Goal: Navigation & Orientation: Find specific page/section

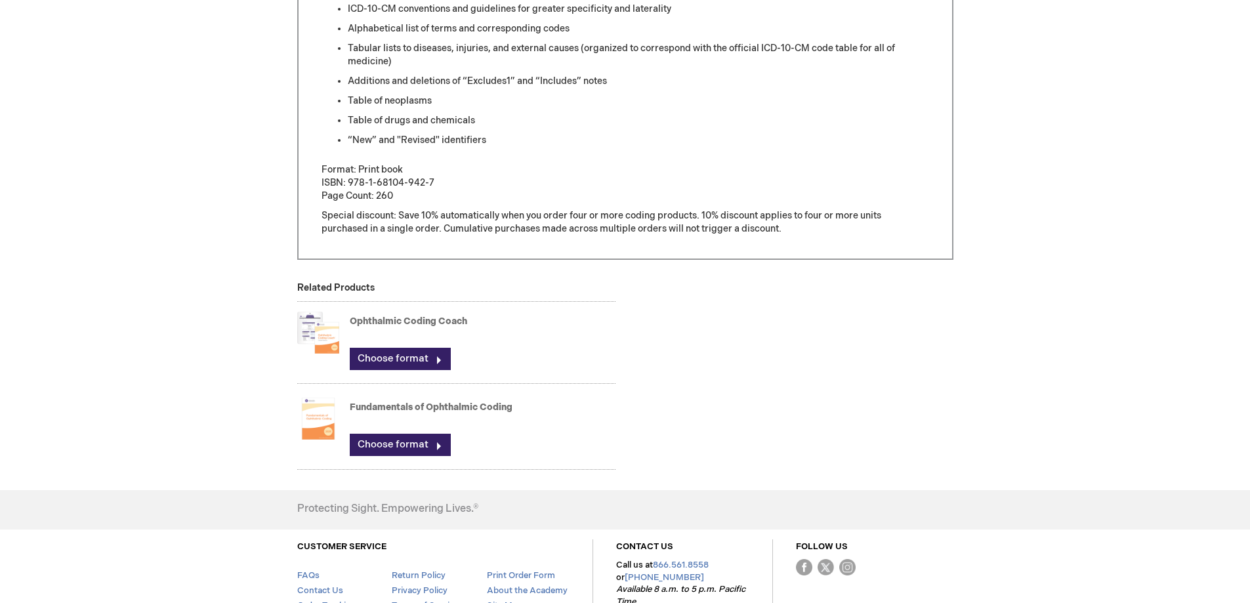
scroll to position [722, 0]
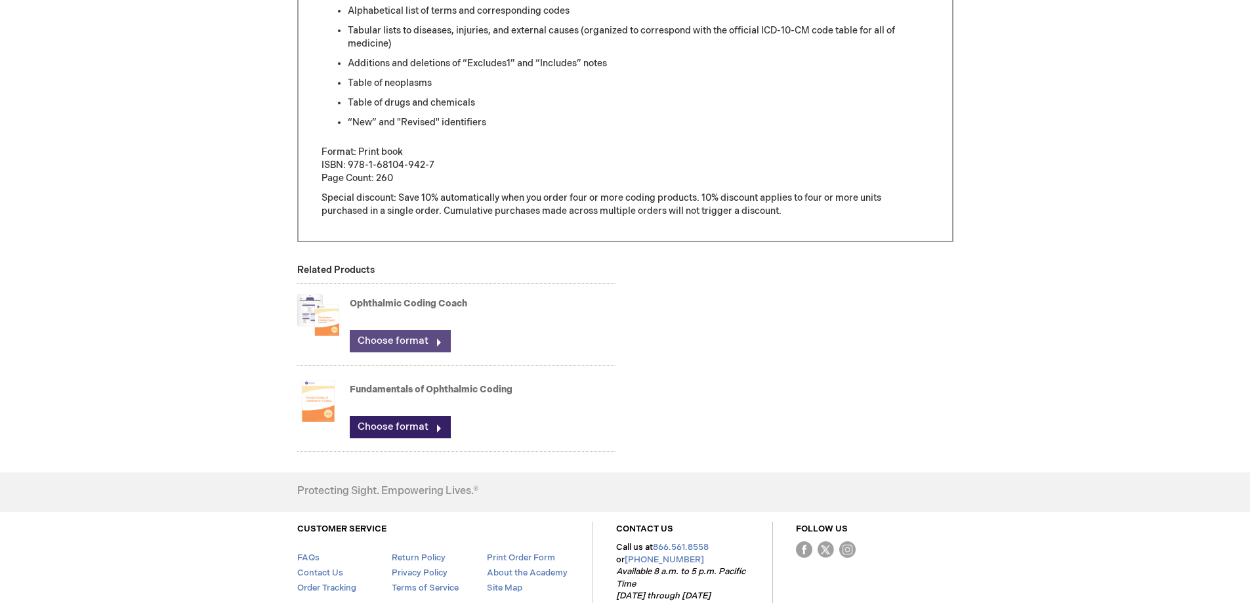
click at [411, 345] on link "Choose format" at bounding box center [400, 341] width 101 height 22
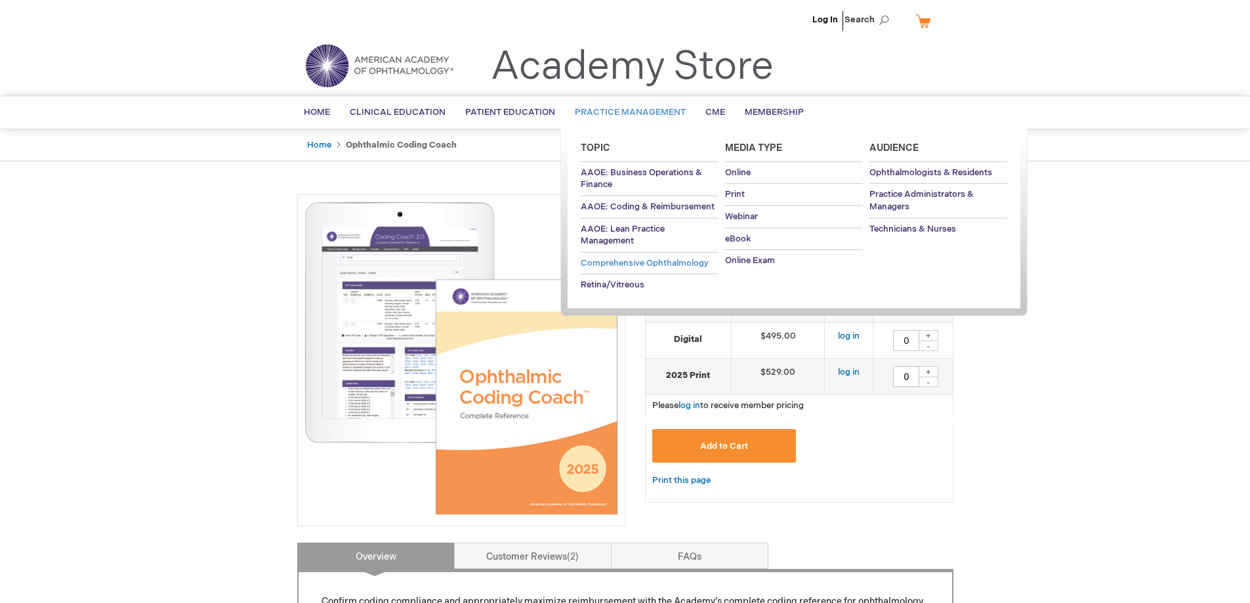
click at [631, 264] on span "Comprehensive Ophthalmology" at bounding box center [645, 263] width 128 height 11
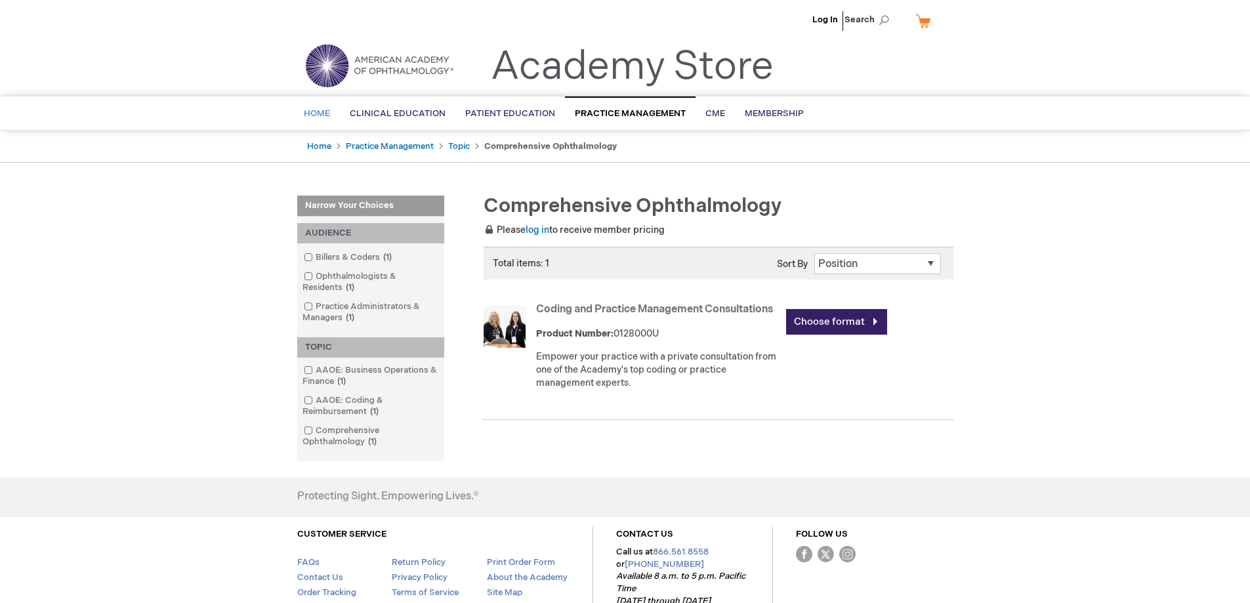
click at [314, 114] on span "Home" at bounding box center [317, 113] width 26 height 11
